Goal: Task Accomplishment & Management: Use online tool/utility

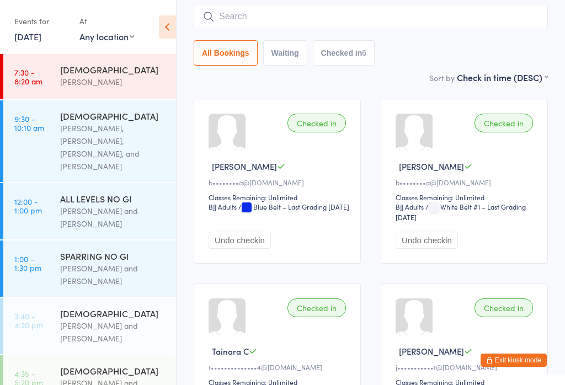
scroll to position [179, 0]
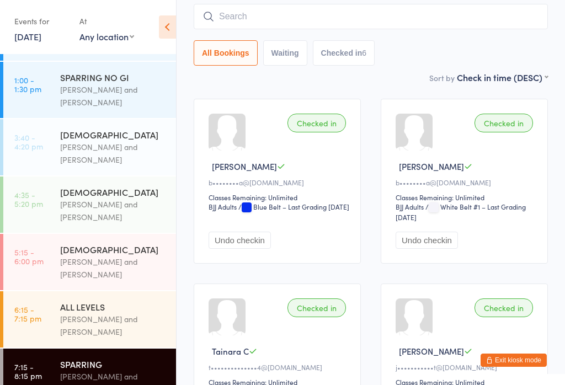
click at [118, 292] on div "ALL LEVELS [PERSON_NAME] and [PERSON_NAME]" at bounding box center [118, 320] width 116 height 56
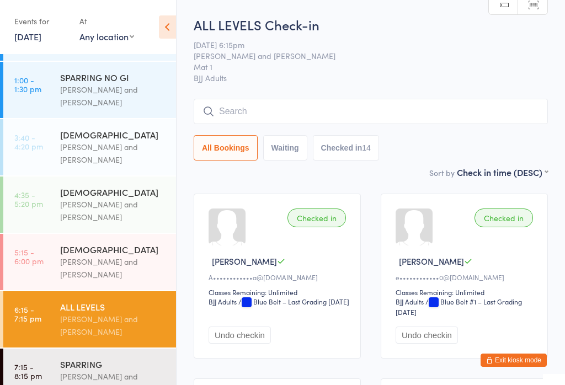
click at [289, 113] on input "search" at bounding box center [371, 111] width 355 height 25
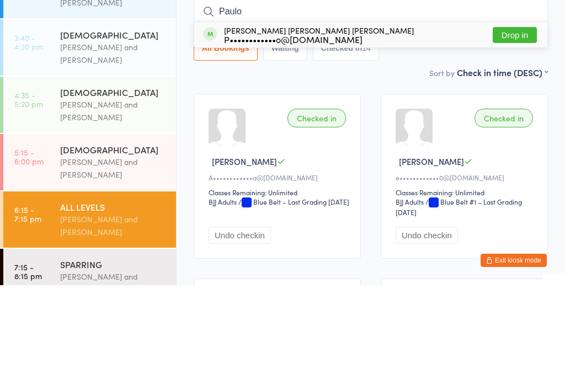
type input "Paulo"
click at [515, 127] on button "Drop in" at bounding box center [515, 135] width 44 height 16
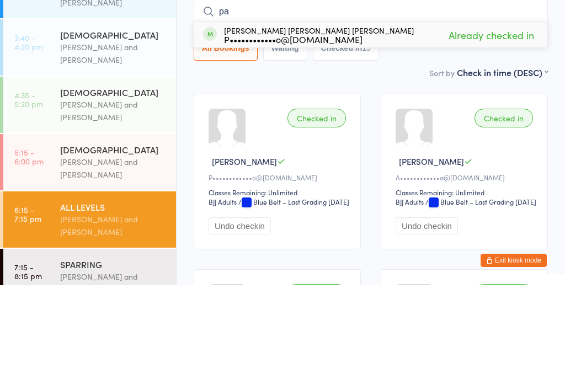
type input "p"
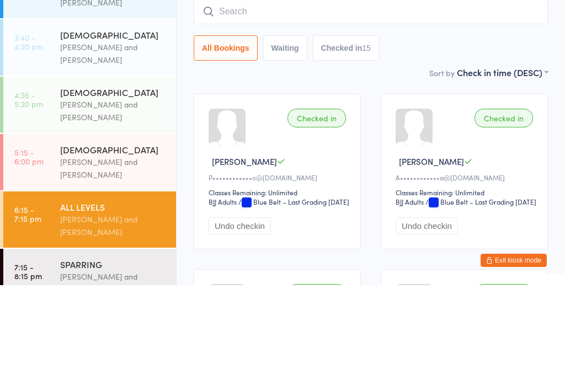
click at [400, 135] on div "All Bookings Waiting Checked in 15" at bounding box center [371, 147] width 355 height 25
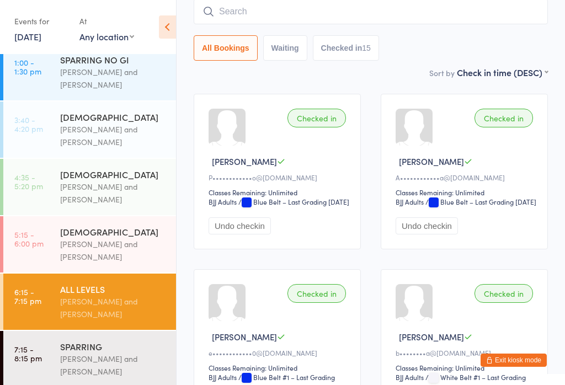
scroll to position [196, 0]
click at [329, 18] on input "search" at bounding box center [371, 11] width 355 height 25
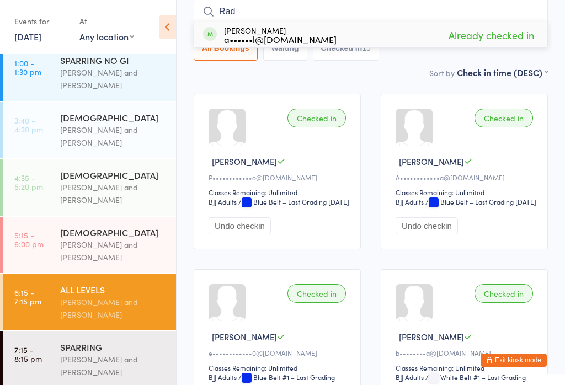
type input "Rad"
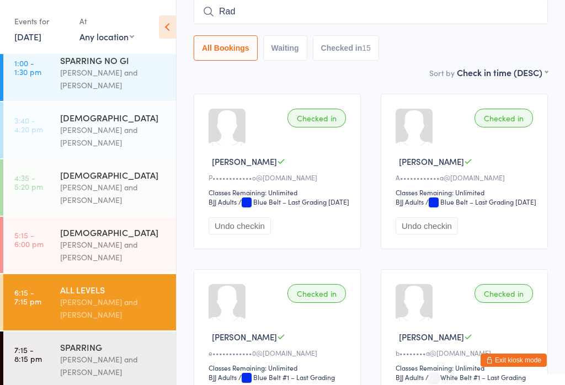
click at [102, 370] on div "[PERSON_NAME] and [PERSON_NAME]" at bounding box center [113, 365] width 107 height 25
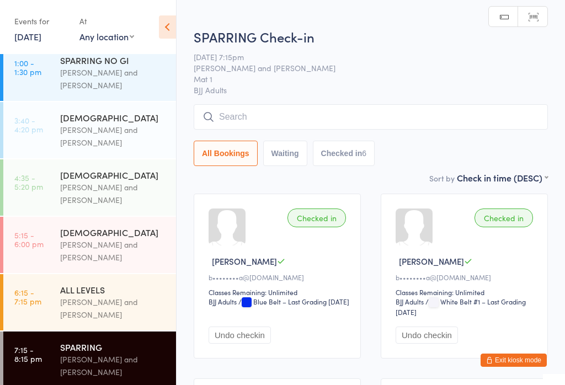
click at [308, 130] on input "search" at bounding box center [371, 116] width 355 height 25
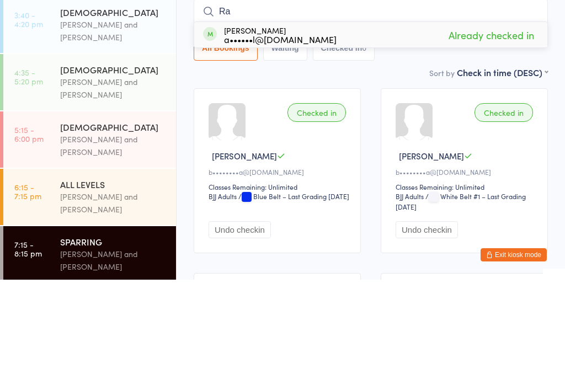
type input "Ra"
click at [420, 172] on div "Sort by Check in time (DESC) First name (ASC) First name (DESC) Last name (ASC)…" at bounding box center [371, 178] width 355 height 12
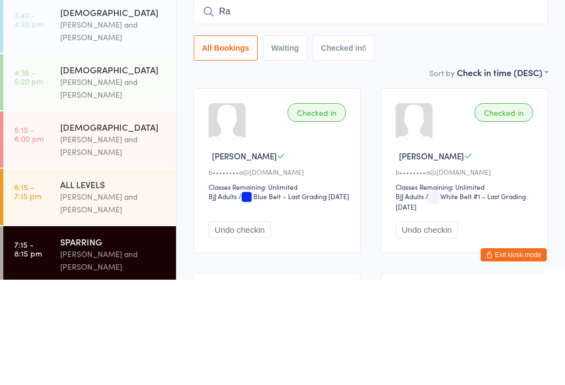
scroll to position [105, 0]
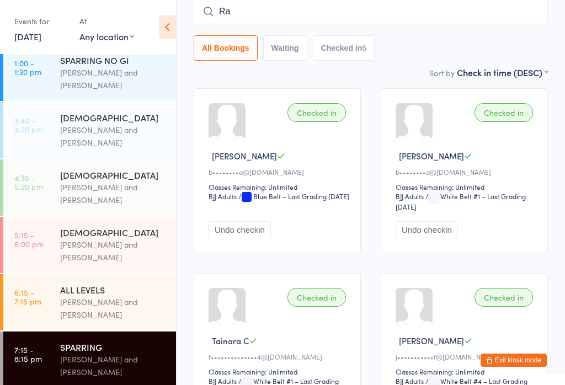
click at [139, 311] on div "[PERSON_NAME] and [PERSON_NAME]" at bounding box center [113, 308] width 107 height 25
